Goal: Task Accomplishment & Management: Use online tool/utility

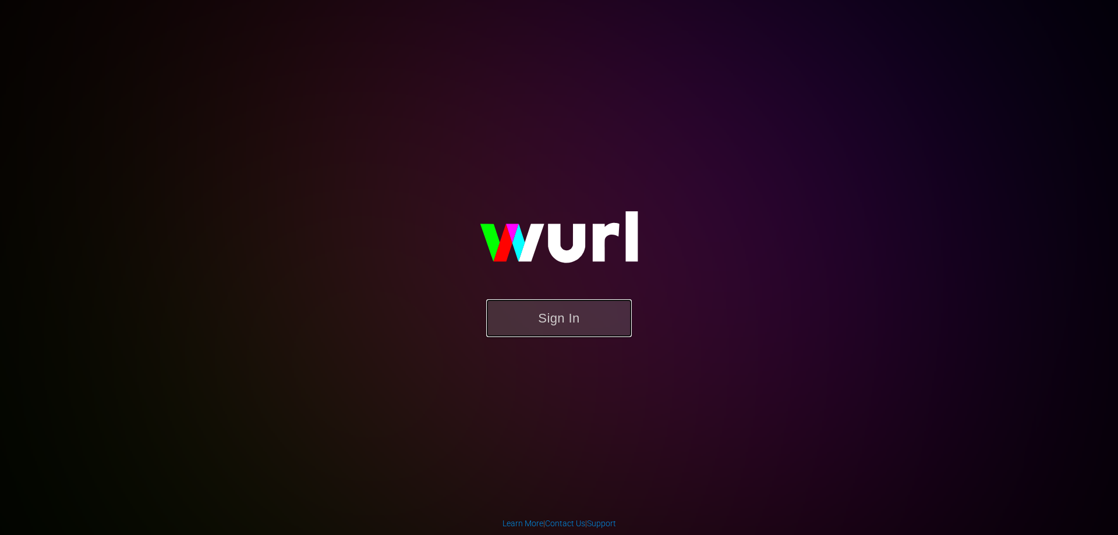
click at [568, 303] on button "Sign In" at bounding box center [559, 318] width 146 height 38
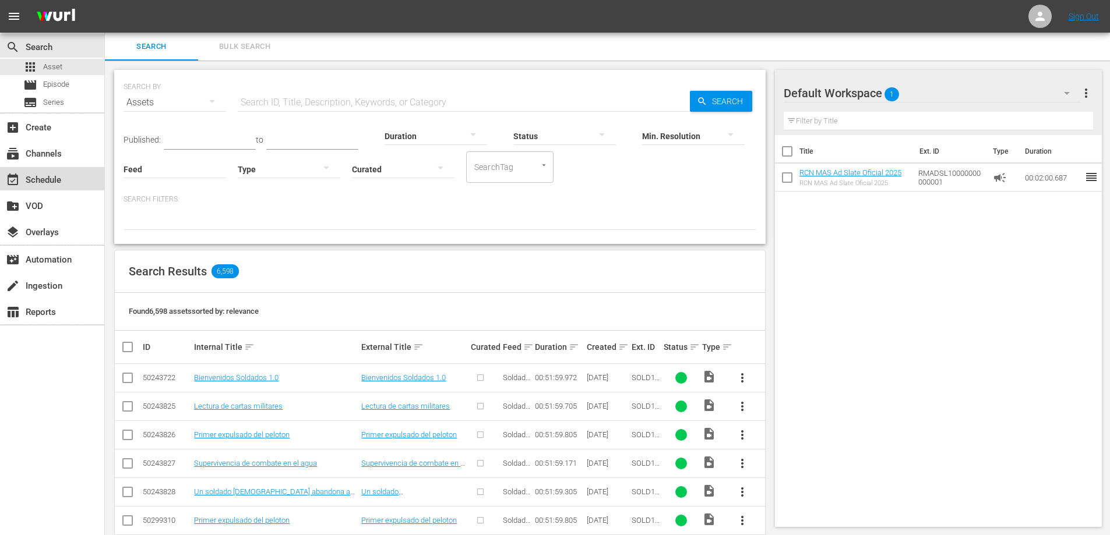
click at [46, 181] on div "event_available Schedule" at bounding box center [32, 178] width 65 height 10
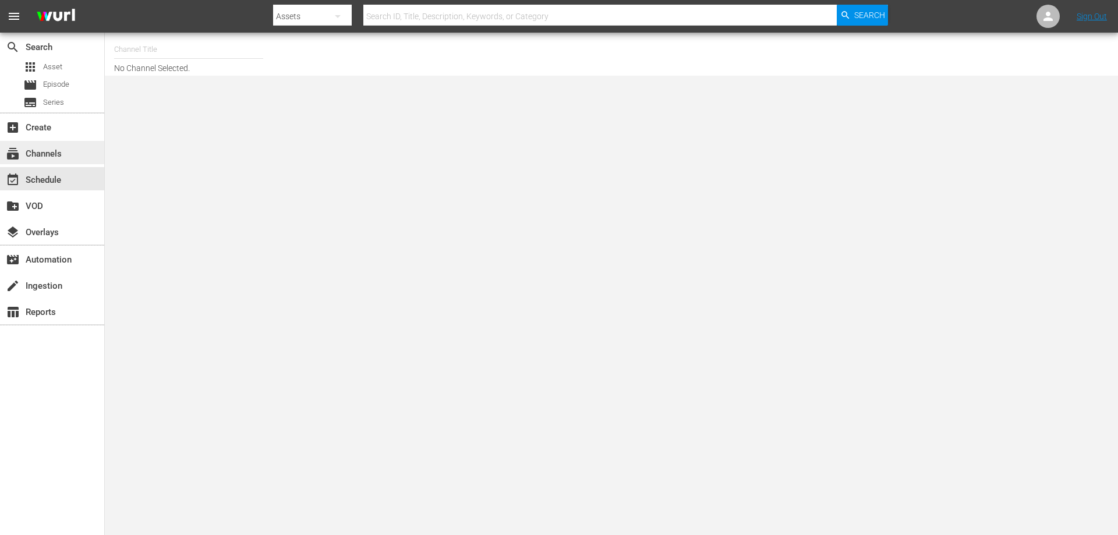
click at [55, 152] on div "subscriptions Channels" at bounding box center [32, 152] width 65 height 10
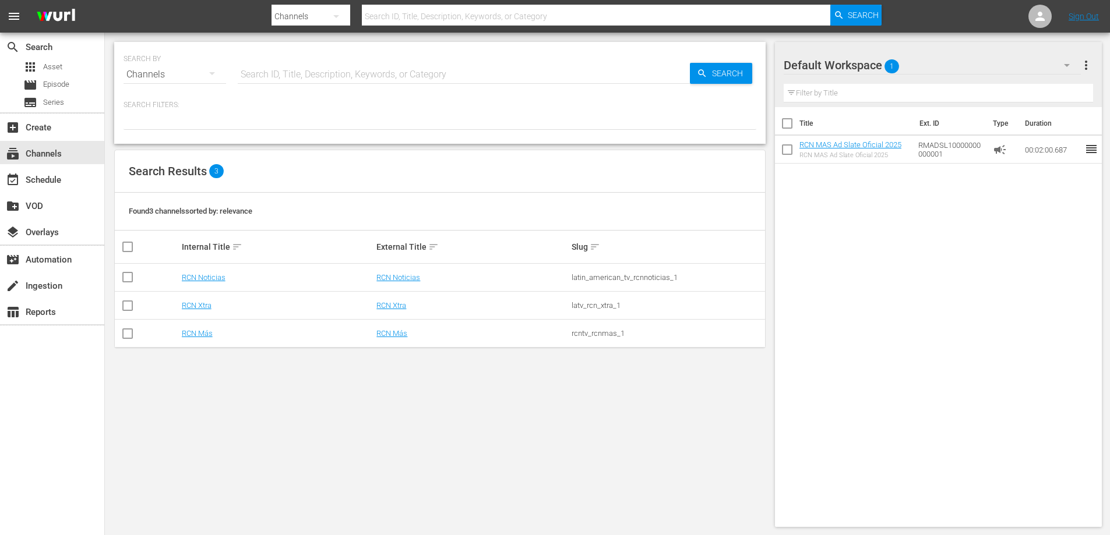
click at [203, 327] on td "RCN Más" at bounding box center [277, 334] width 195 height 28
click at [203, 330] on link "RCN Más" at bounding box center [197, 333] width 31 height 9
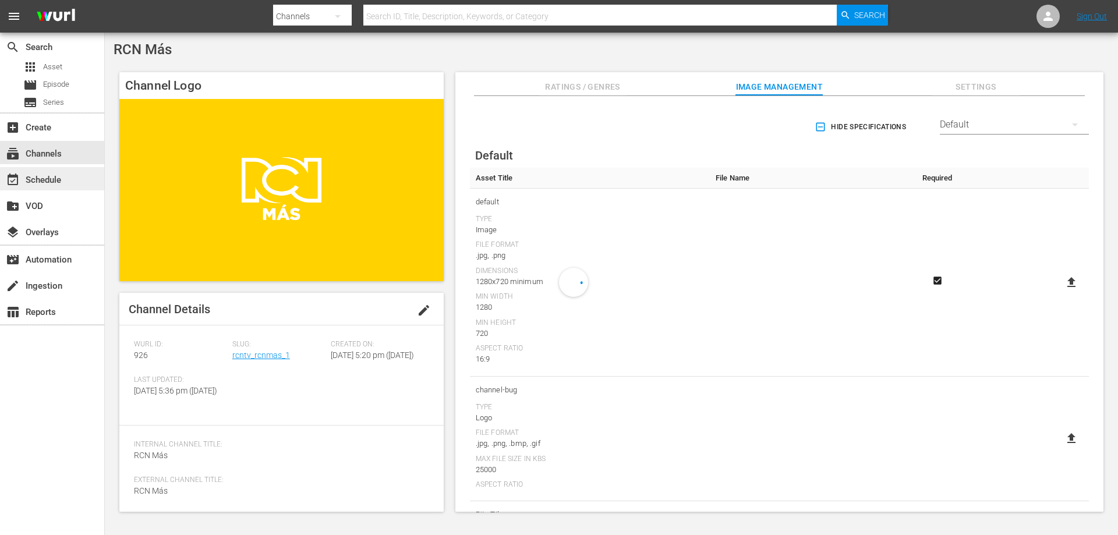
click at [36, 178] on div "event_available Schedule" at bounding box center [32, 178] width 65 height 10
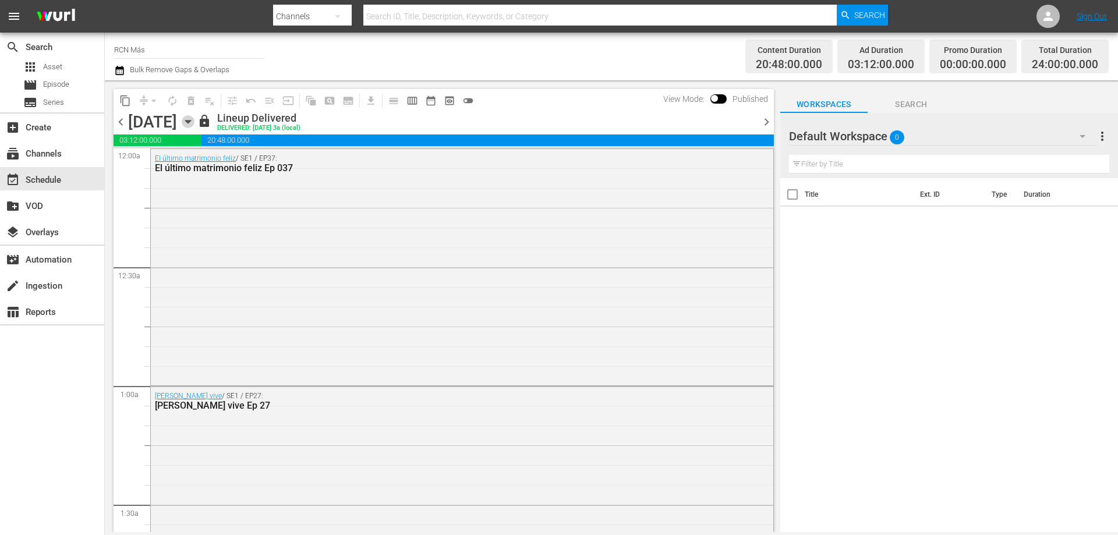
click at [195, 127] on icon "button" at bounding box center [188, 121] width 13 height 13
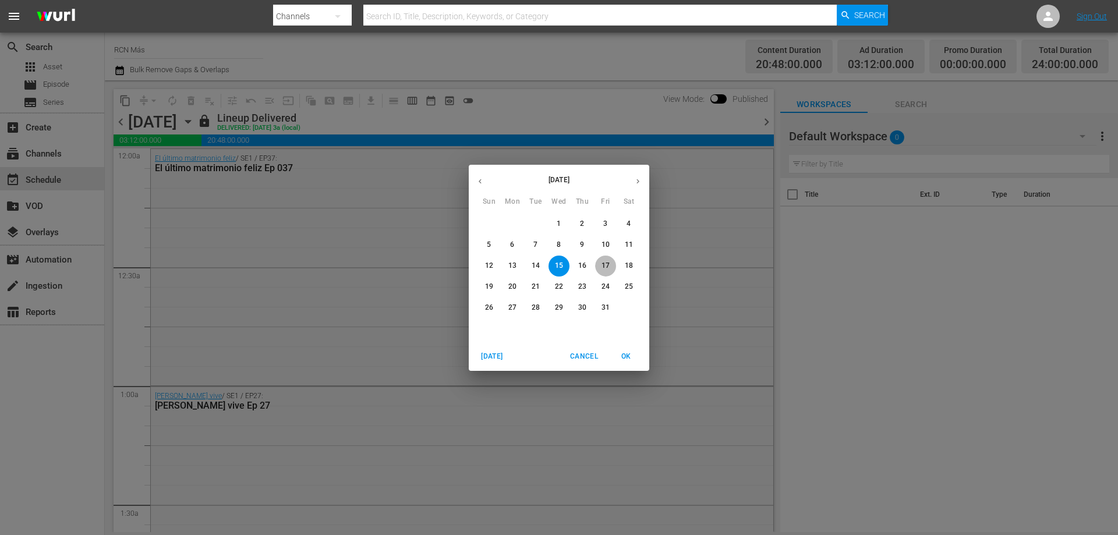
click at [601, 266] on span "17" at bounding box center [605, 266] width 21 height 10
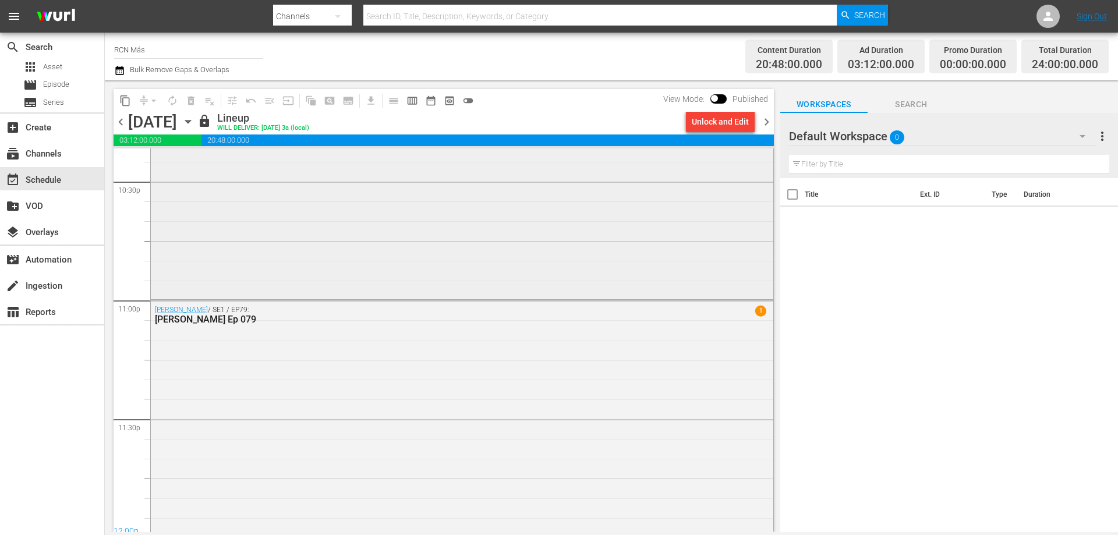
scroll to position [5320, 0]
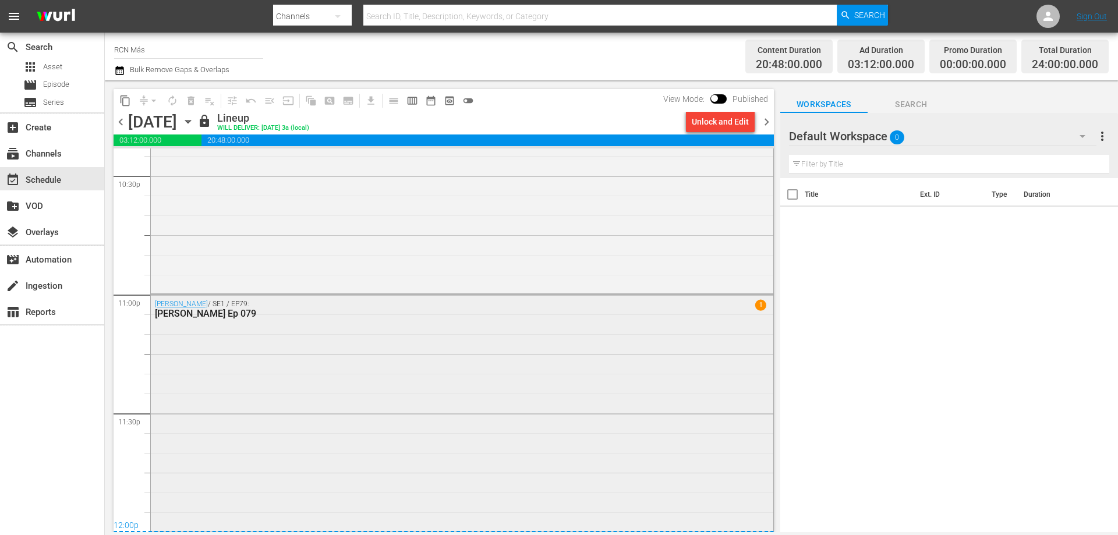
click at [500, 344] on div "[PERSON_NAME] / SE1 / EP79: [PERSON_NAME] Ep 079 1" at bounding box center [462, 412] width 623 height 234
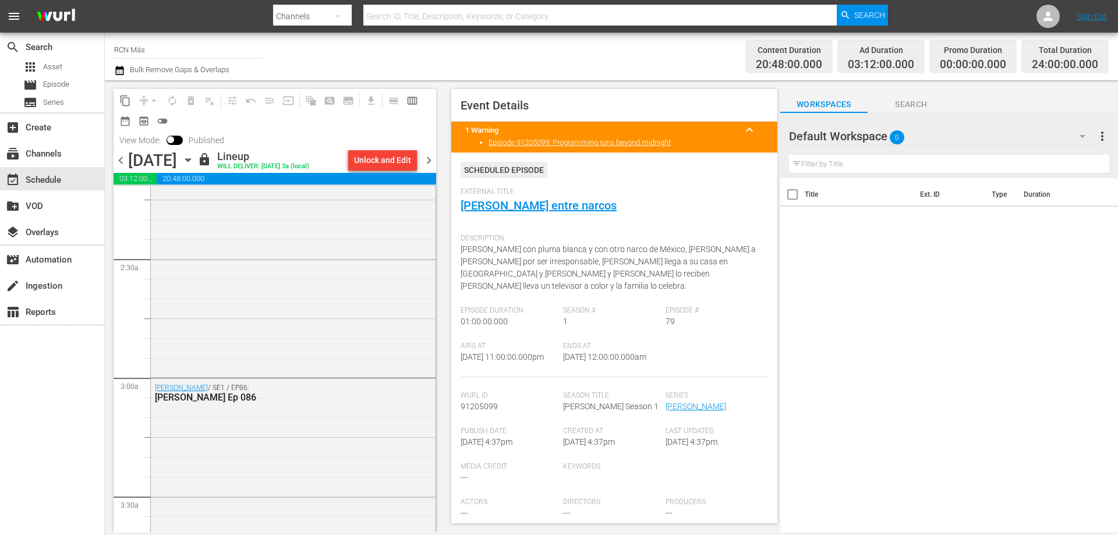
scroll to position [0, 0]
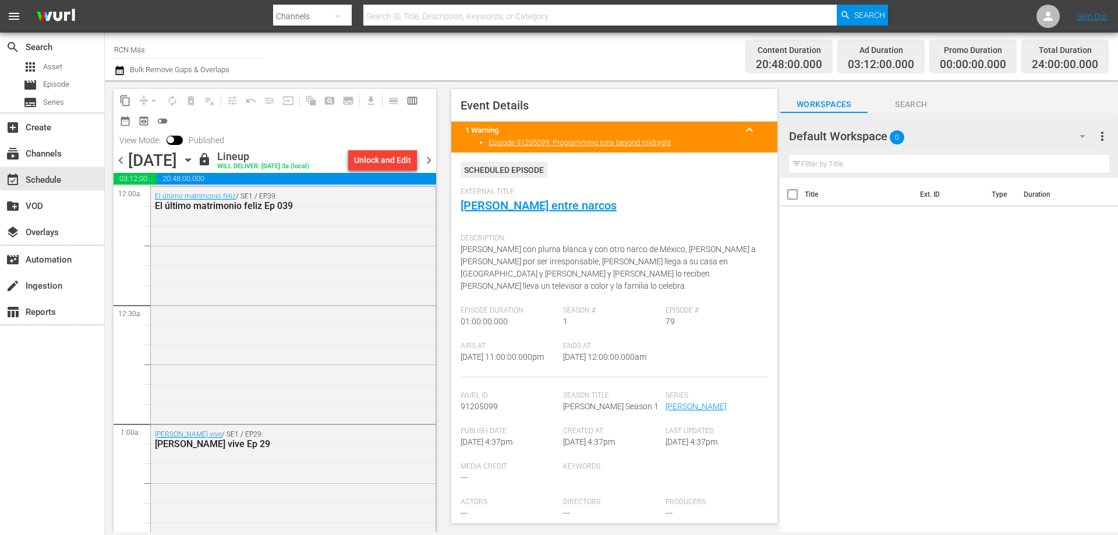
click at [431, 160] on span "chevron_right" at bounding box center [429, 160] width 15 height 15
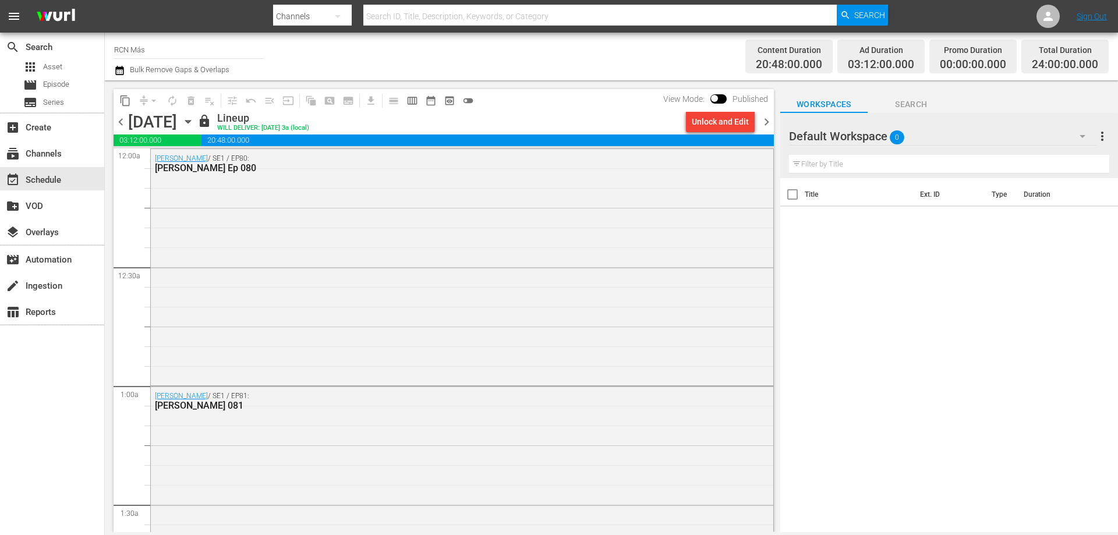
click at [119, 123] on span "chevron_left" at bounding box center [121, 122] width 15 height 15
click at [735, 114] on div "Unlock and Edit" at bounding box center [720, 121] width 57 height 21
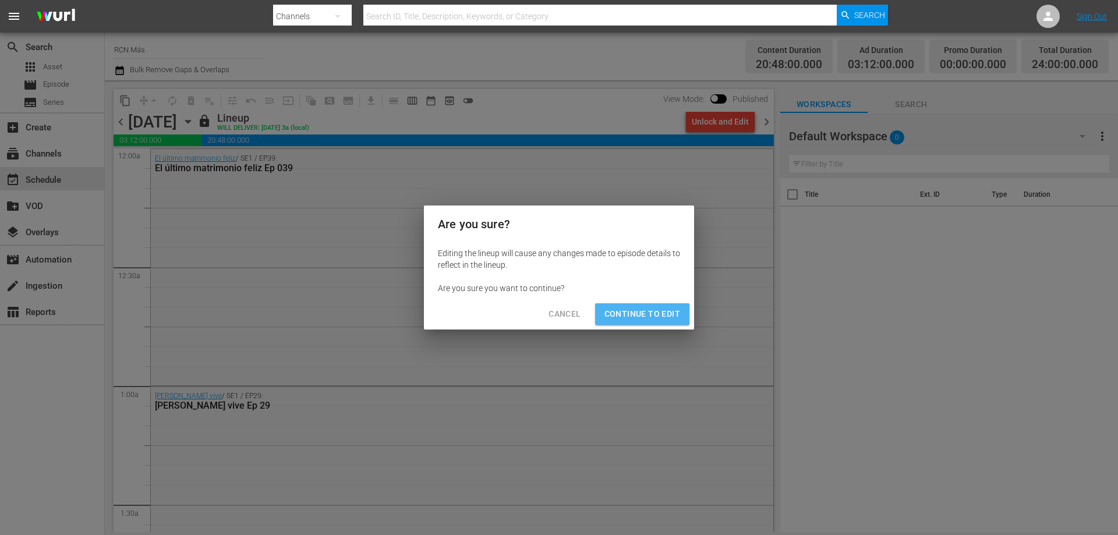
click at [638, 312] on span "Continue to Edit" at bounding box center [643, 314] width 76 height 15
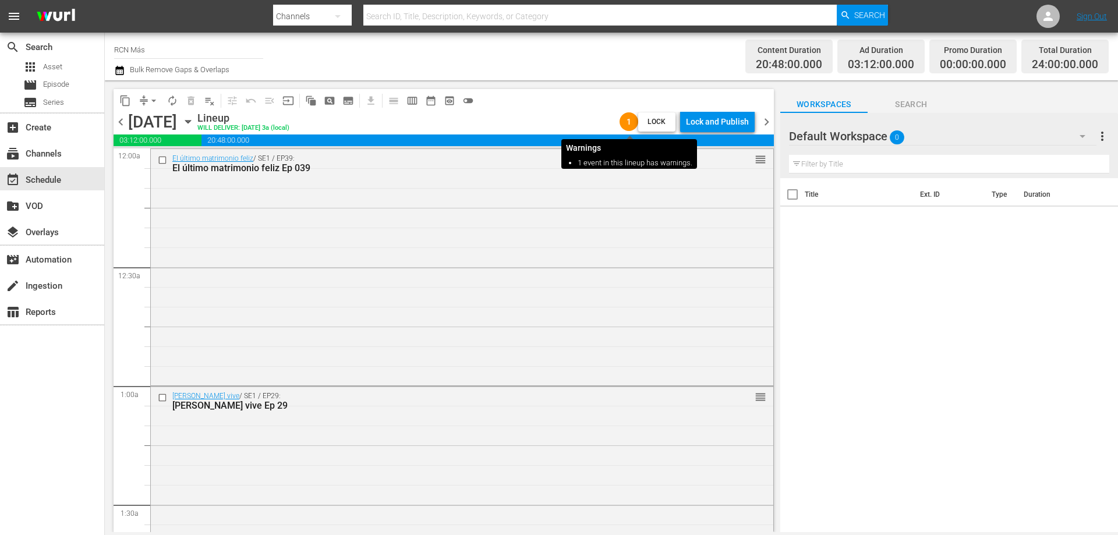
click at [629, 122] on span "1" at bounding box center [629, 121] width 19 height 9
click at [650, 124] on span "Lock" at bounding box center [657, 122] width 28 height 12
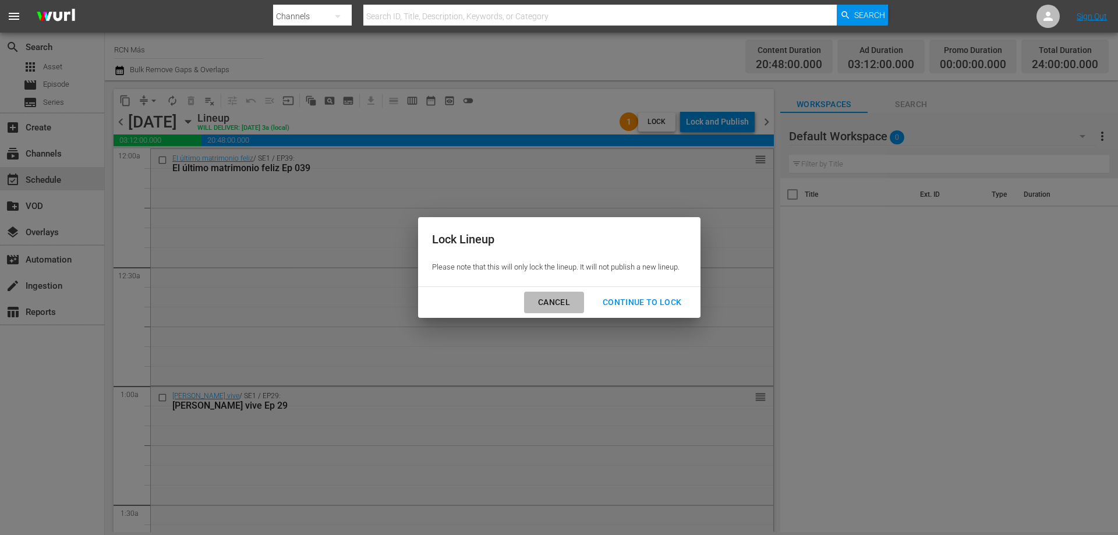
click at [570, 298] on div "Cancel" at bounding box center [554, 302] width 51 height 15
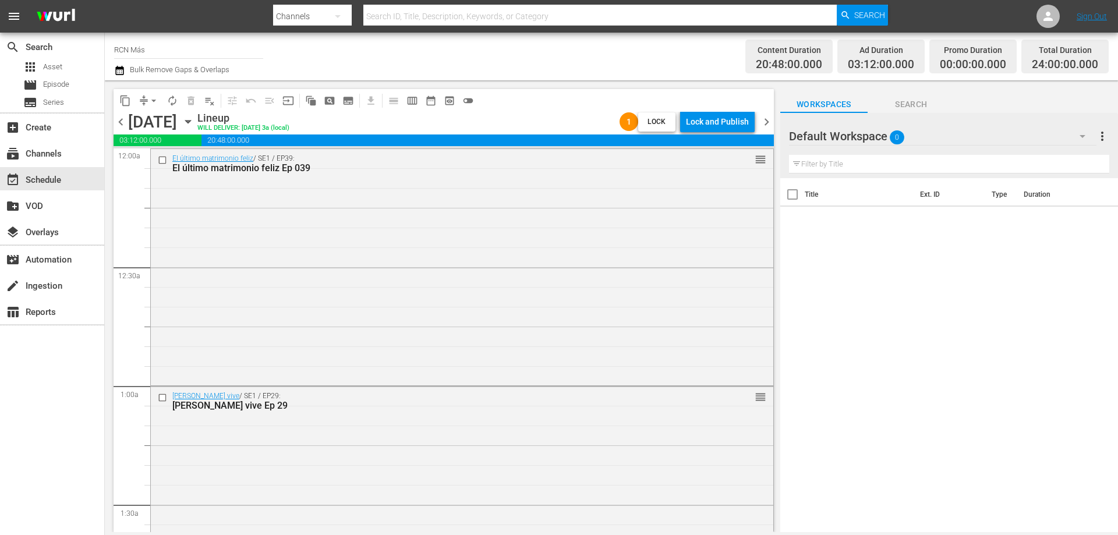
click at [766, 121] on span "chevron_right" at bounding box center [767, 122] width 15 height 15
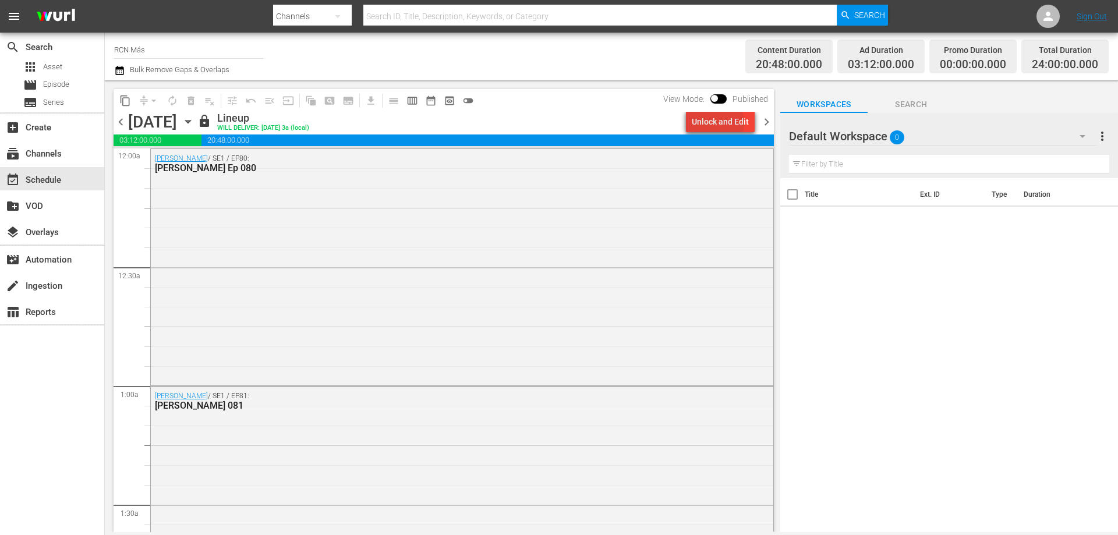
click at [709, 123] on div "Unlock and Edit" at bounding box center [720, 121] width 57 height 21
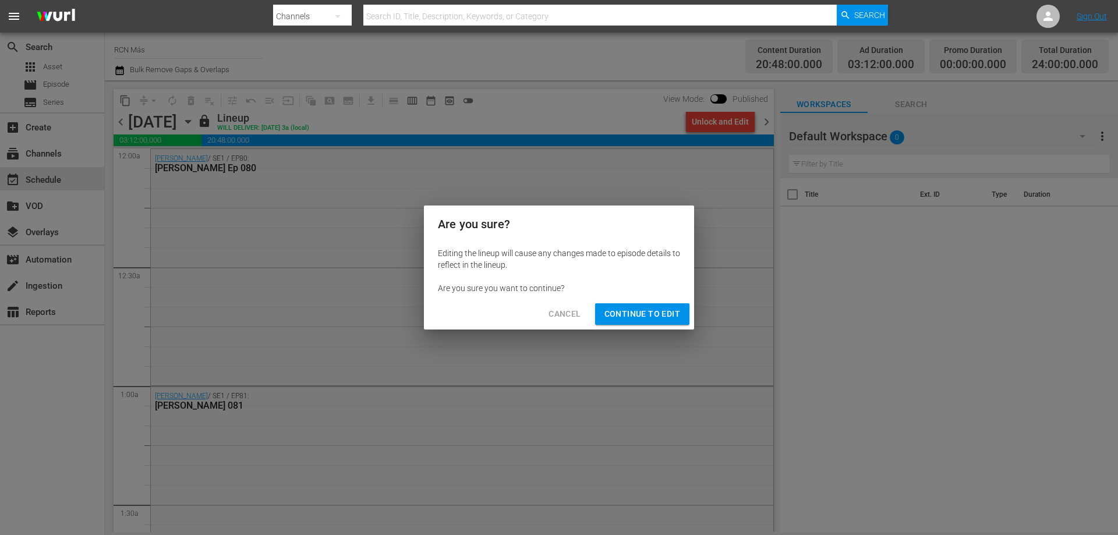
click at [652, 314] on span "Continue to Edit" at bounding box center [643, 314] width 76 height 15
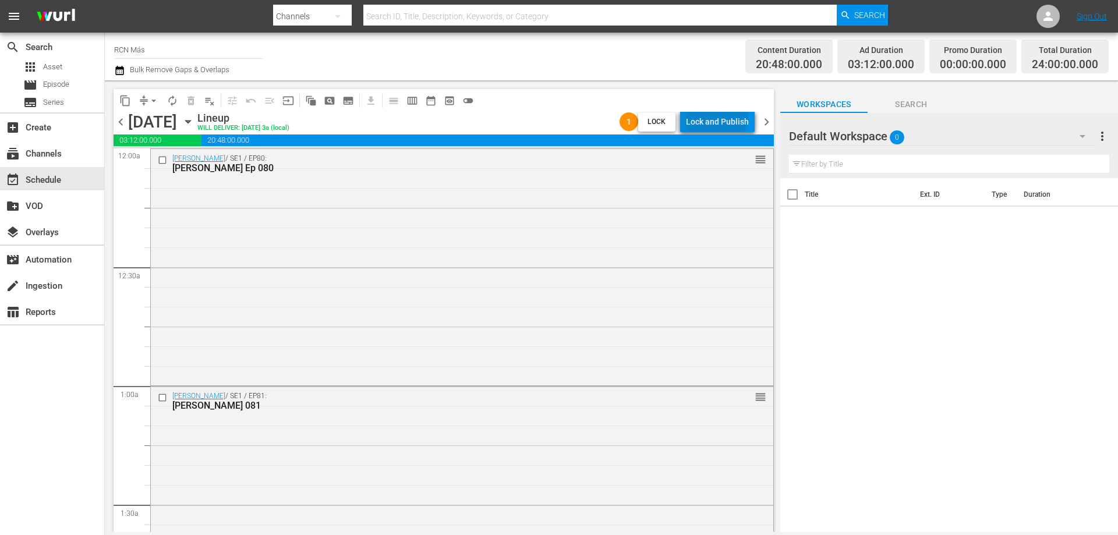
click at [718, 115] on div "Lock and Publish" at bounding box center [717, 121] width 63 height 21
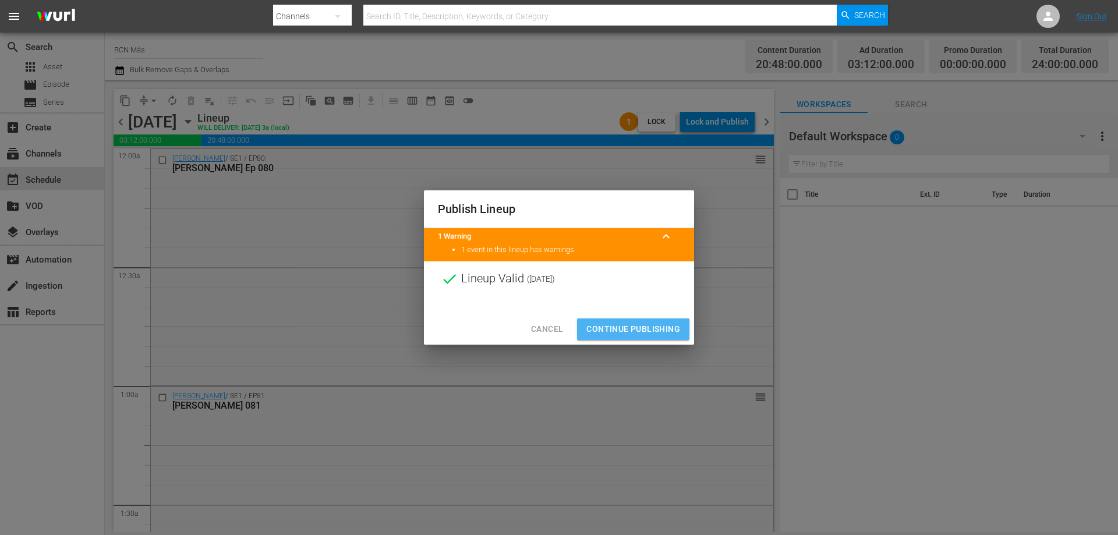
click at [645, 326] on span "Continue Publishing" at bounding box center [634, 329] width 94 height 15
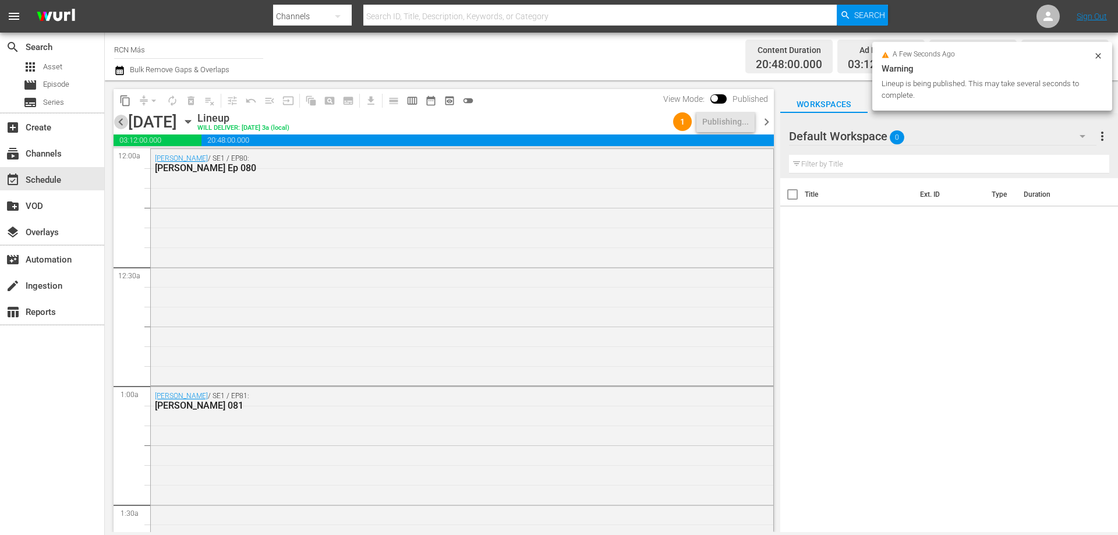
click at [121, 126] on span "chevron_left" at bounding box center [121, 122] width 15 height 15
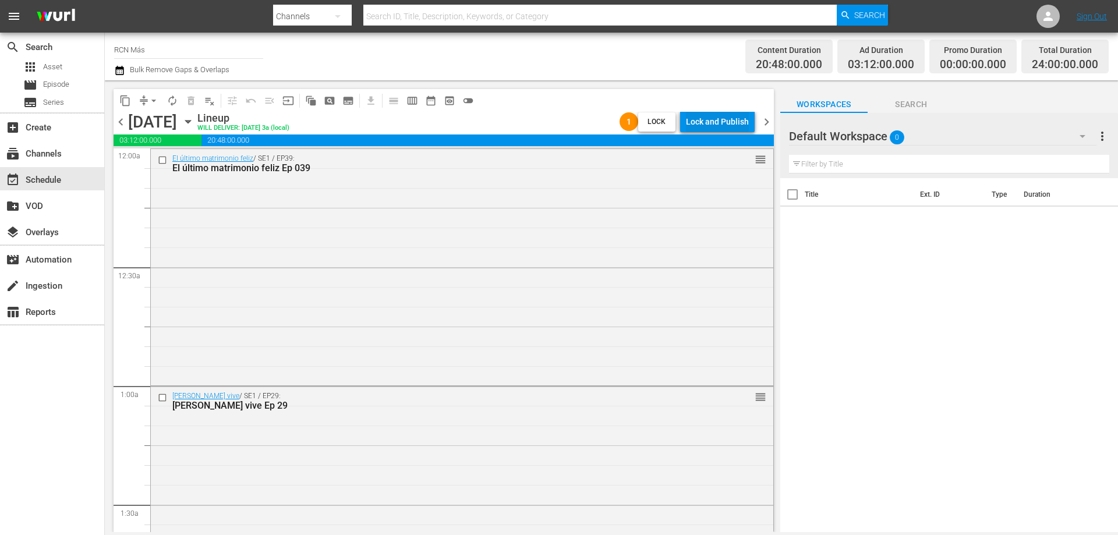
click at [733, 125] on div "Lock and Publish" at bounding box center [717, 121] width 63 height 21
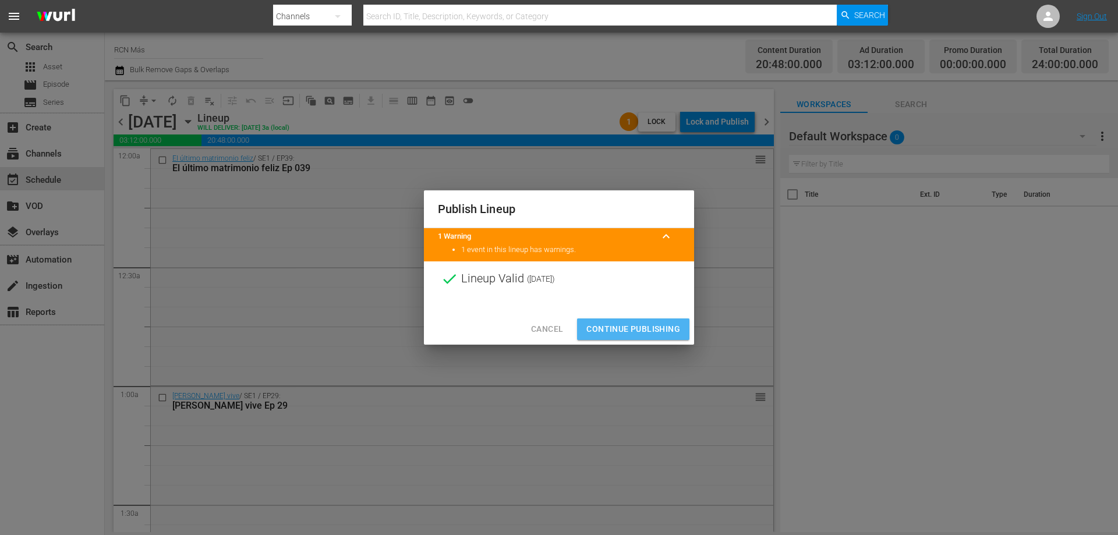
click at [634, 328] on span "Continue Publishing" at bounding box center [634, 329] width 94 height 15
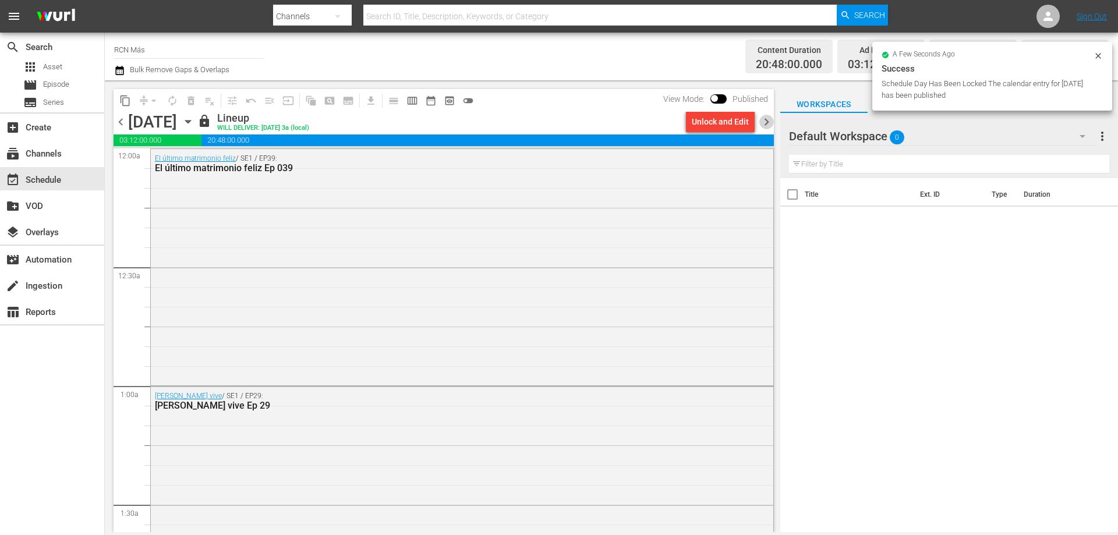
click at [771, 119] on span "chevron_right" at bounding box center [767, 122] width 15 height 15
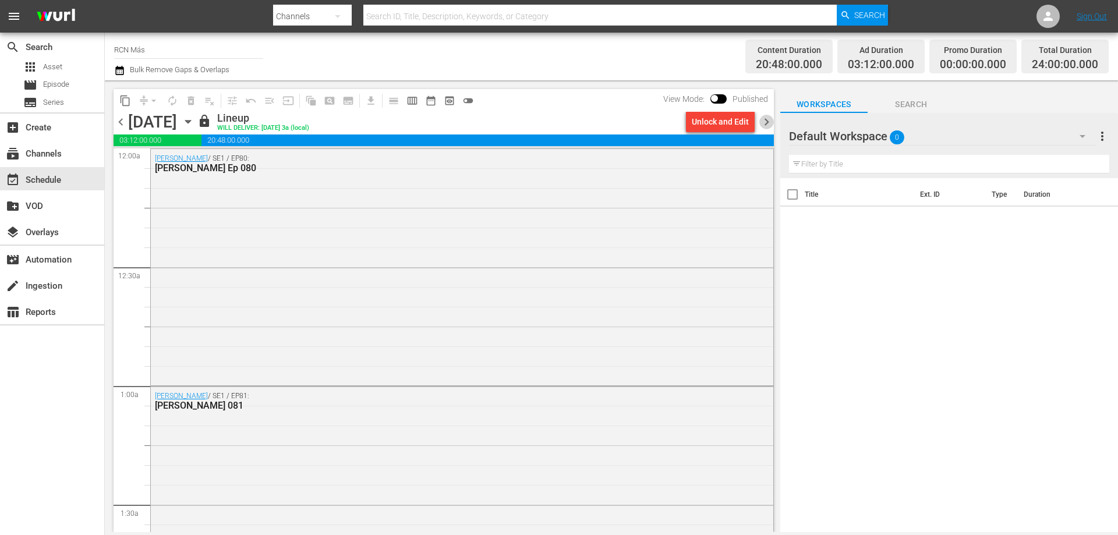
click at [769, 121] on span "chevron_right" at bounding box center [767, 122] width 15 height 15
click at [718, 125] on div "Unlock and Edit" at bounding box center [720, 121] width 57 height 21
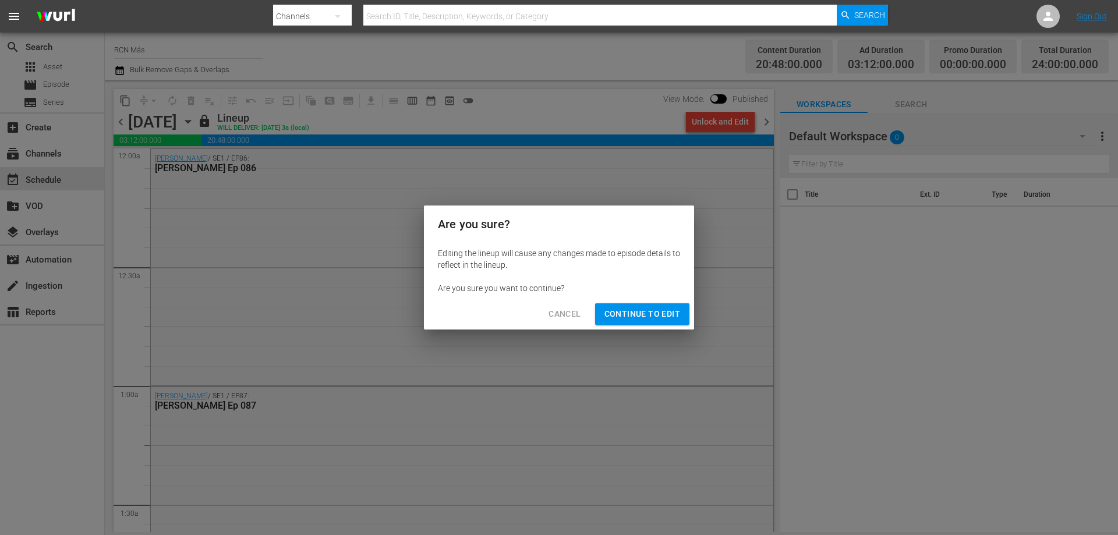
click at [660, 318] on span "Continue to Edit" at bounding box center [643, 314] width 76 height 15
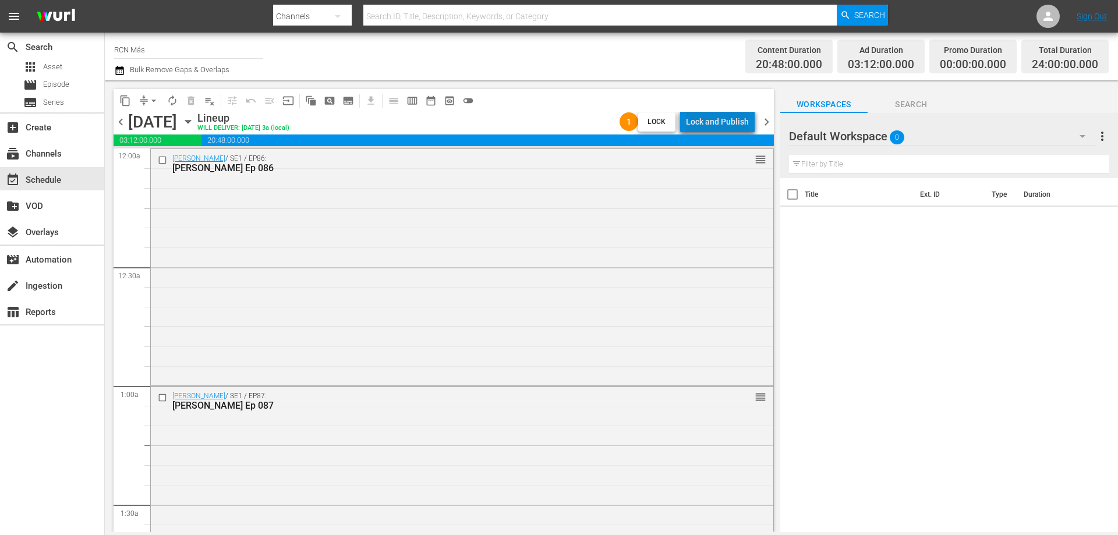
click at [724, 120] on div "Lock and Publish" at bounding box center [717, 121] width 63 height 21
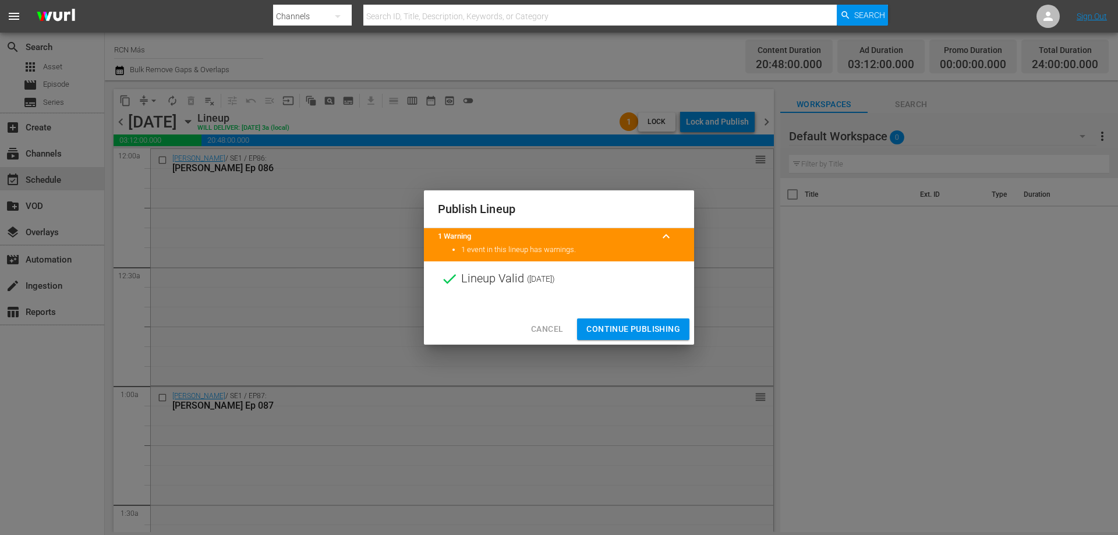
click at [629, 323] on span "Continue Publishing" at bounding box center [634, 329] width 94 height 15
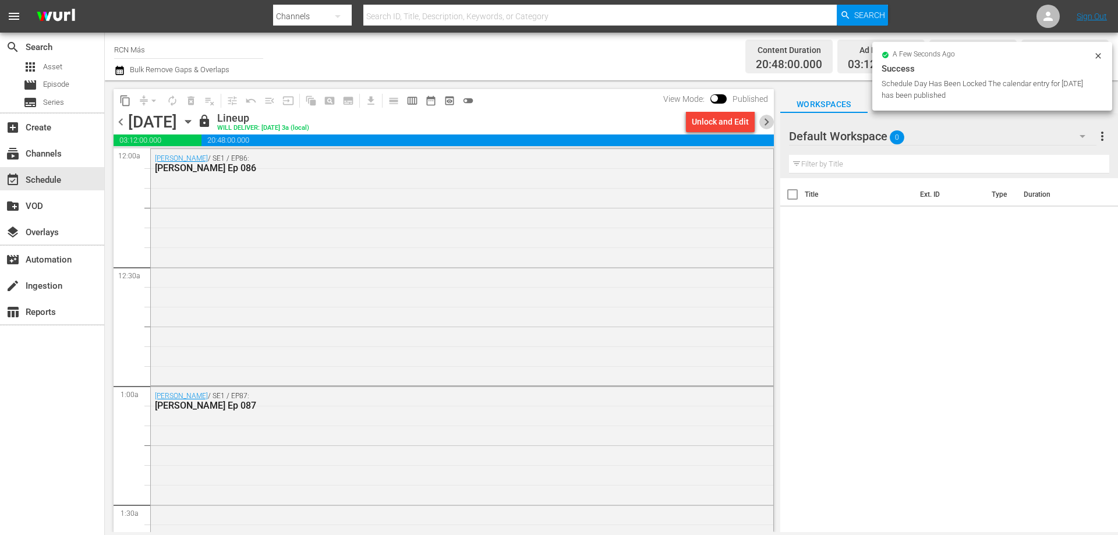
click at [765, 126] on span "chevron_right" at bounding box center [767, 122] width 15 height 15
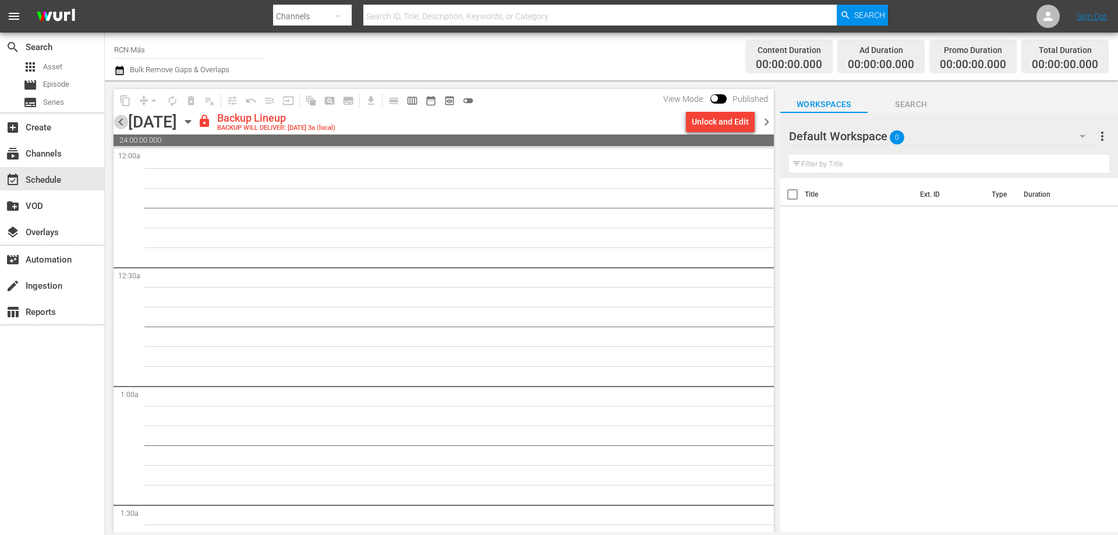
click at [121, 124] on span "chevron_left" at bounding box center [121, 122] width 15 height 15
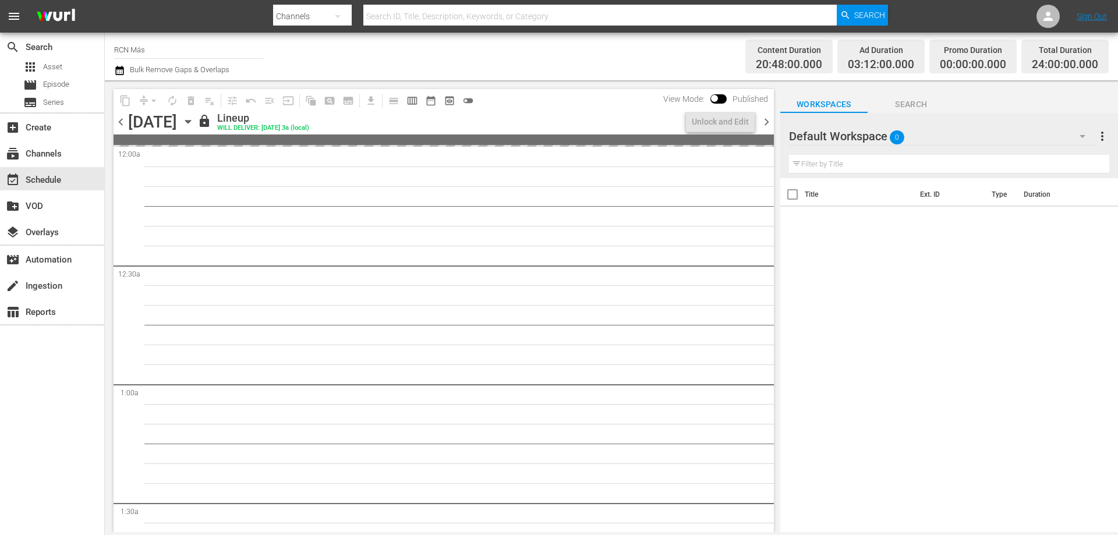
click at [121, 124] on span "chevron_left" at bounding box center [121, 122] width 15 height 15
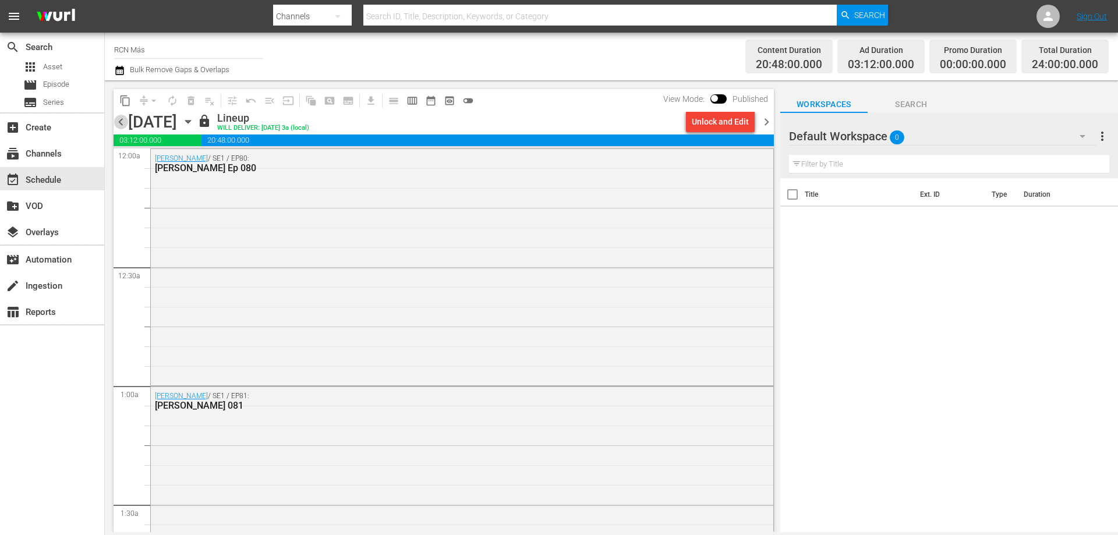
click at [121, 124] on span "chevron_left" at bounding box center [121, 122] width 15 height 15
